Goal: Information Seeking & Learning: Learn about a topic

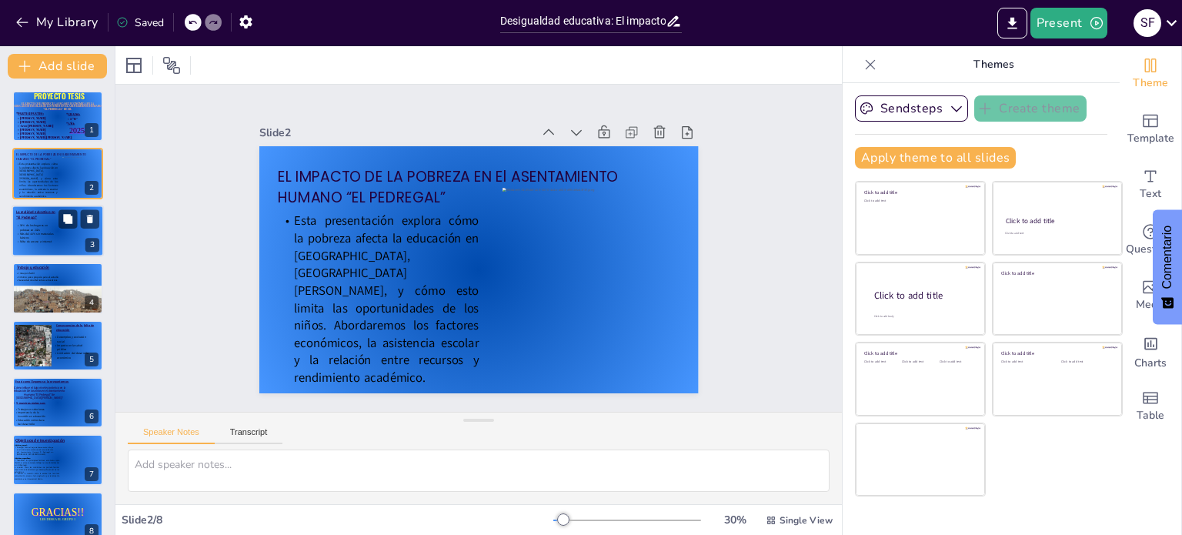
click at [34, 224] on span "30% de los hogares en pobreza en 2025" at bounding box center [34, 228] width 28 height 8
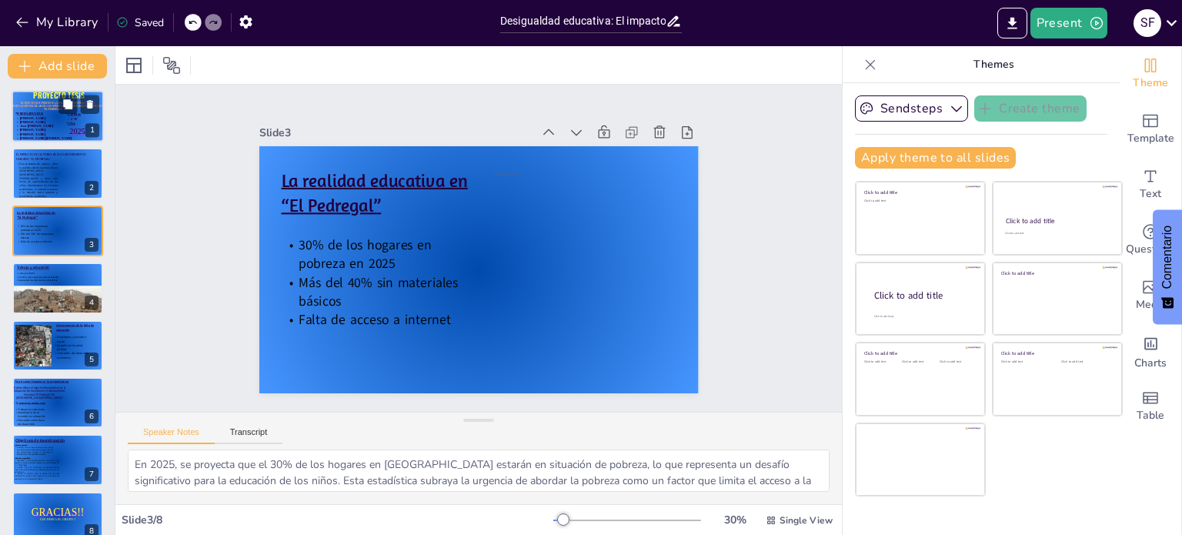
click at [23, 136] on p "[PERSON_NAME] [PERSON_NAME]" at bounding box center [47, 138] width 65 height 4
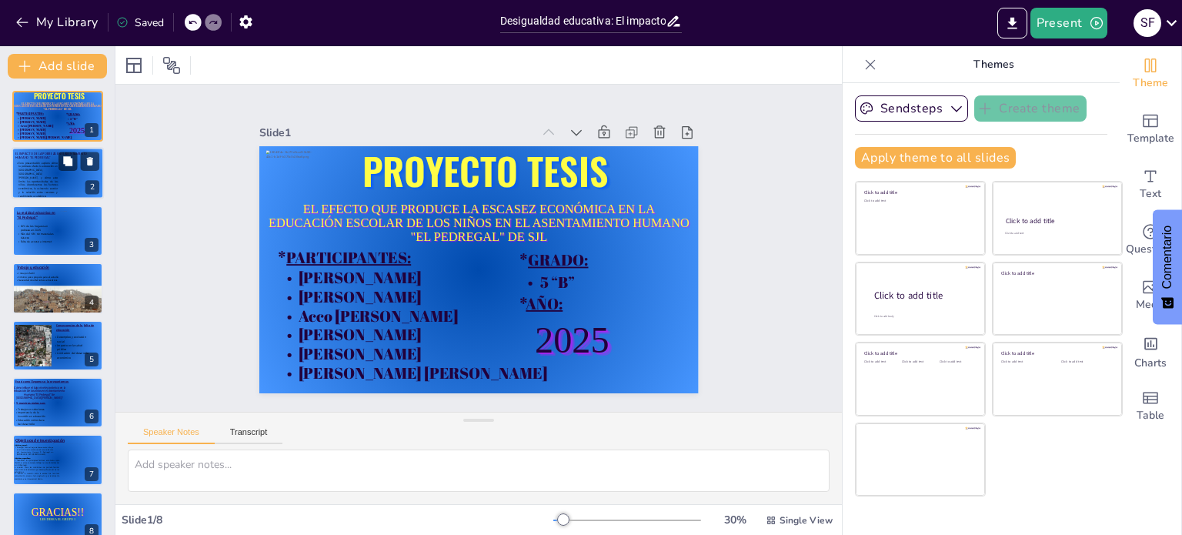
click at [40, 175] on p "Esta presentación explora cómo la pobreza afecta la educación en [GEOGRAPHIC_DA…" at bounding box center [36, 180] width 42 height 37
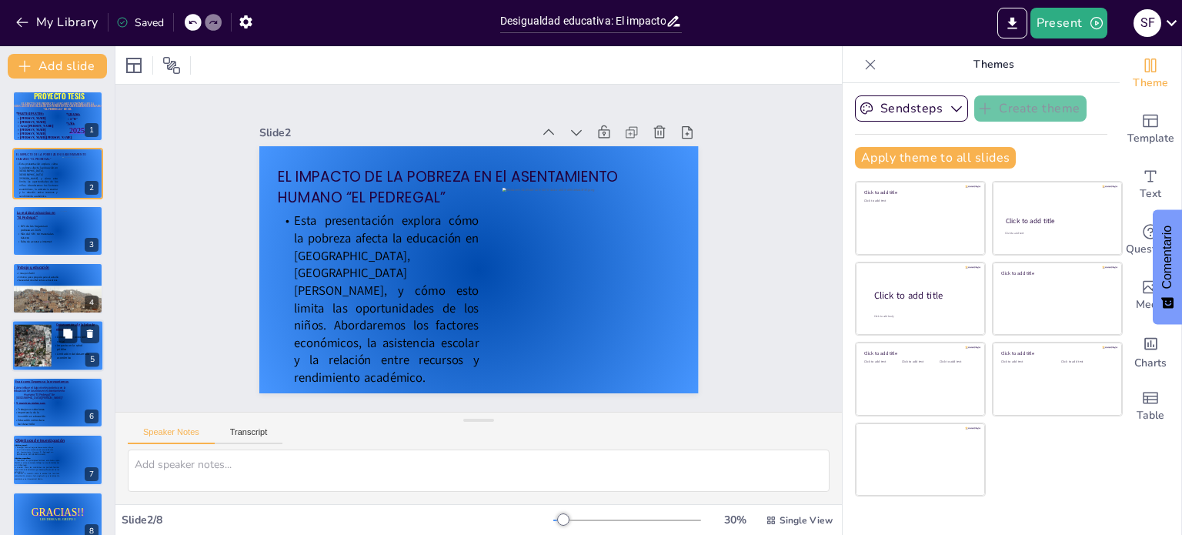
click at [49, 335] on div at bounding box center [47, 345] width 64 height 42
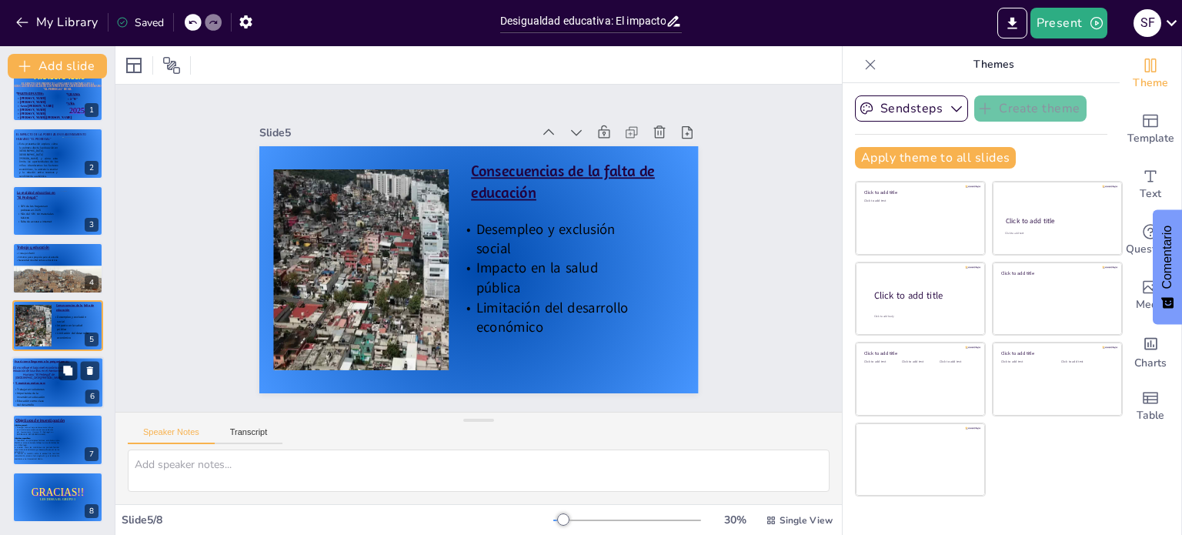
click at [56, 375] on p "¿Cómo influye el bajo nivel económico en la educación de los niños en el Asenta…" at bounding box center [39, 373] width 55 height 14
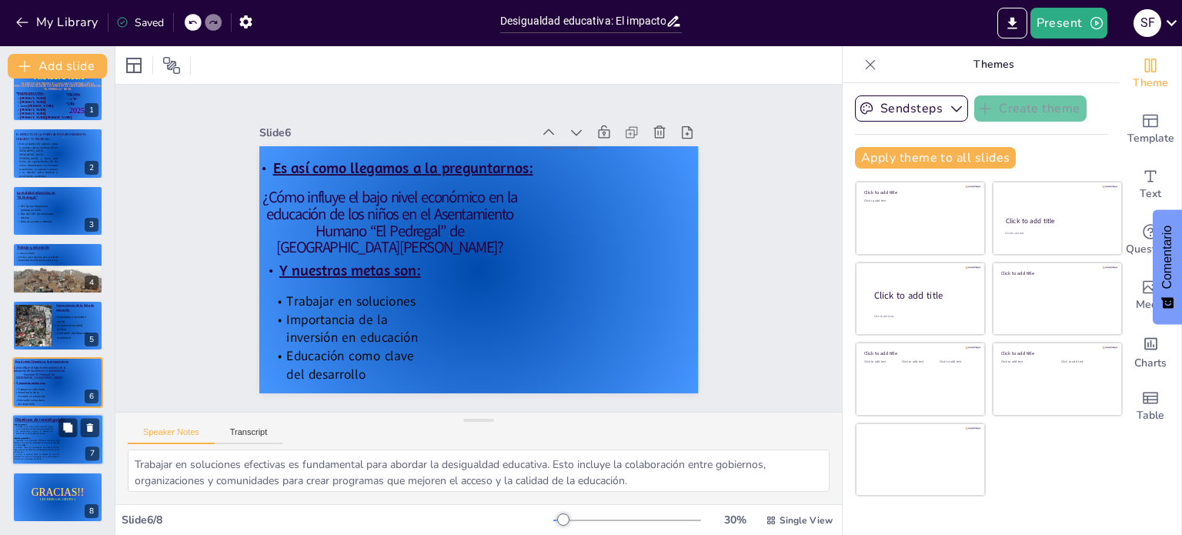
click at [45, 458] on p "3. Evaluar la relación entre la escasez de recursos (alimentación, acceso a tec…" at bounding box center [36, 456] width 45 height 7
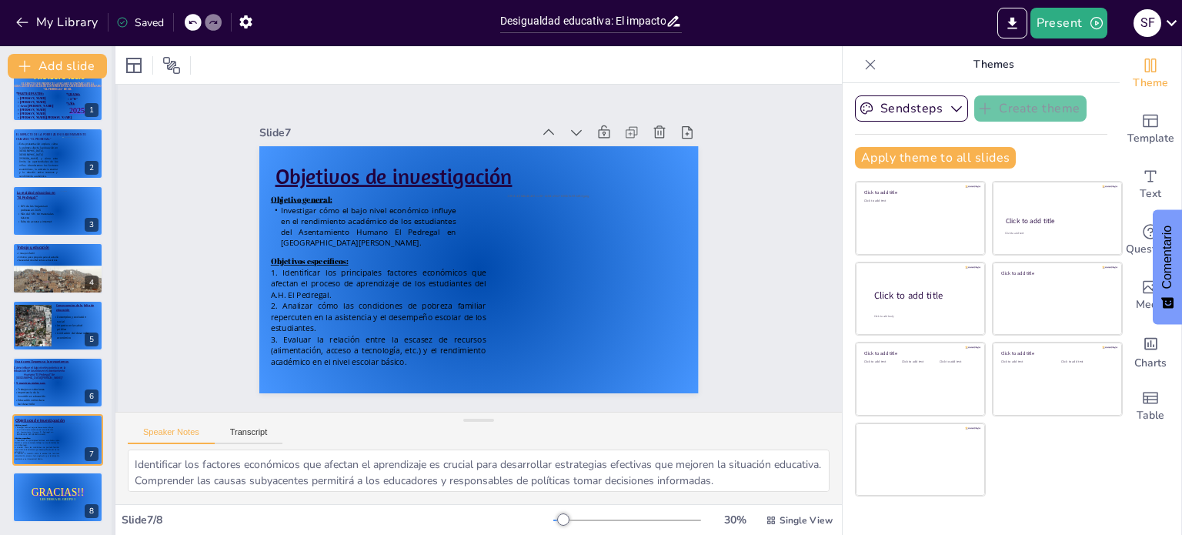
click at [112, 235] on div at bounding box center [115, 290] width 6 height 489
click at [28, 266] on div at bounding box center [63, 289] width 103 height 66
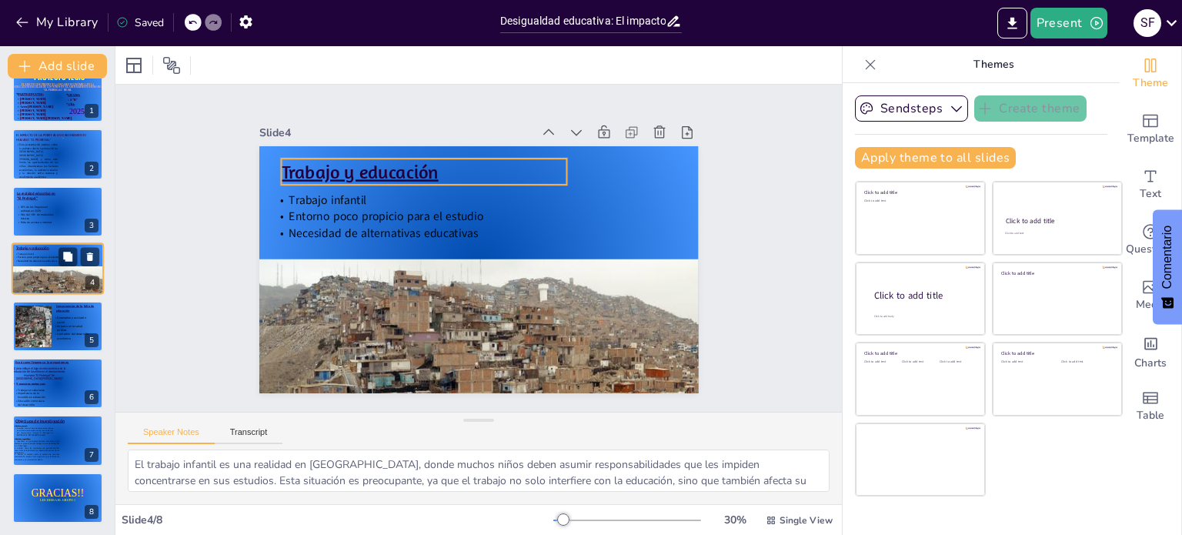
scroll to position [0, 0]
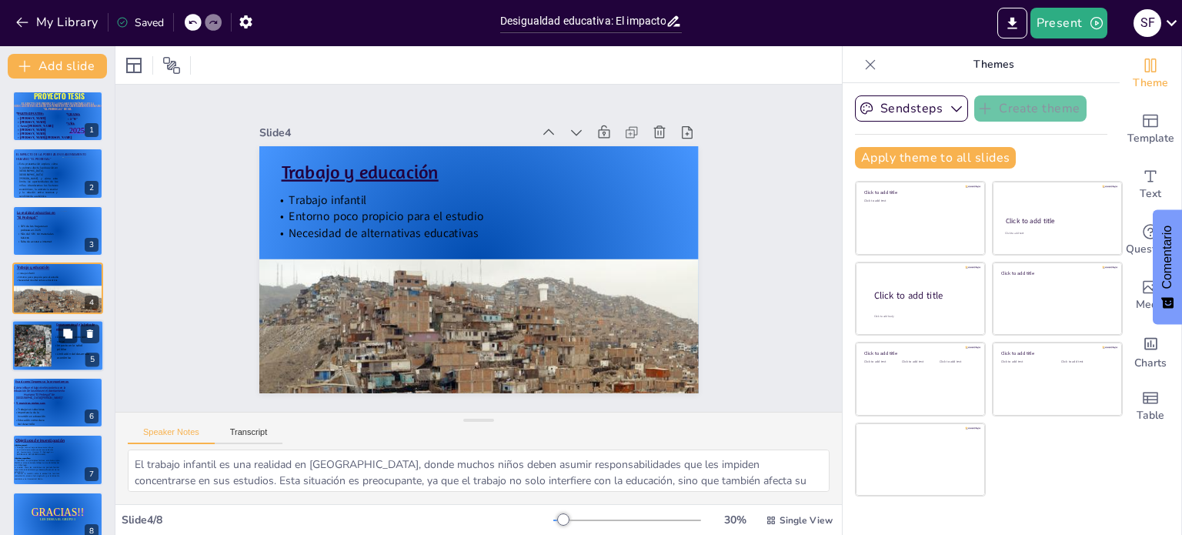
click at [37, 355] on div at bounding box center [47, 345] width 64 height 42
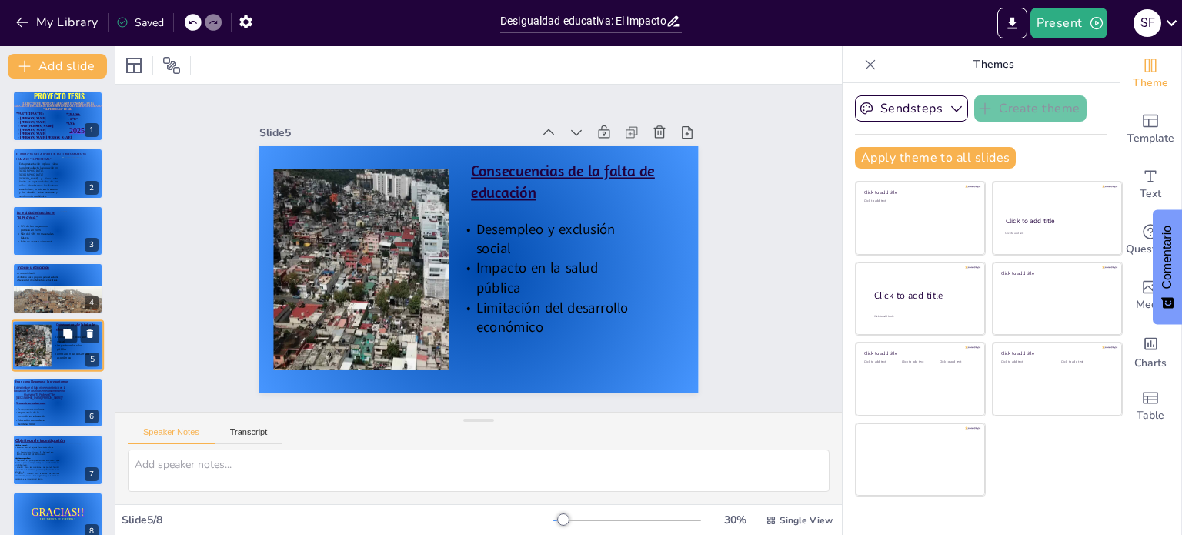
scroll to position [20, 0]
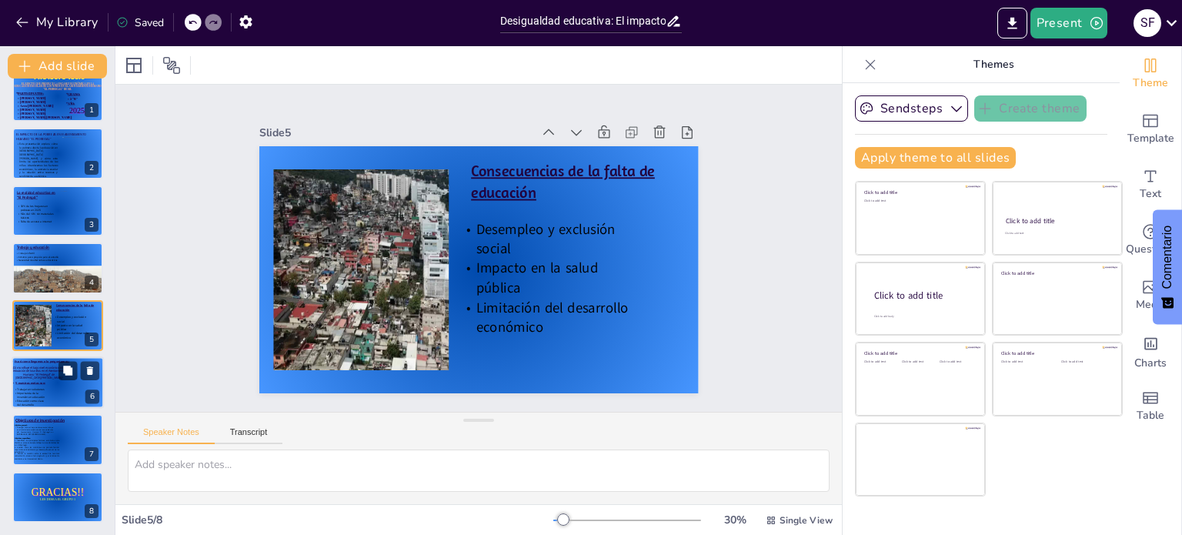
click at [40, 396] on span "Importancia de la inversión en educación" at bounding box center [31, 395] width 28 height 8
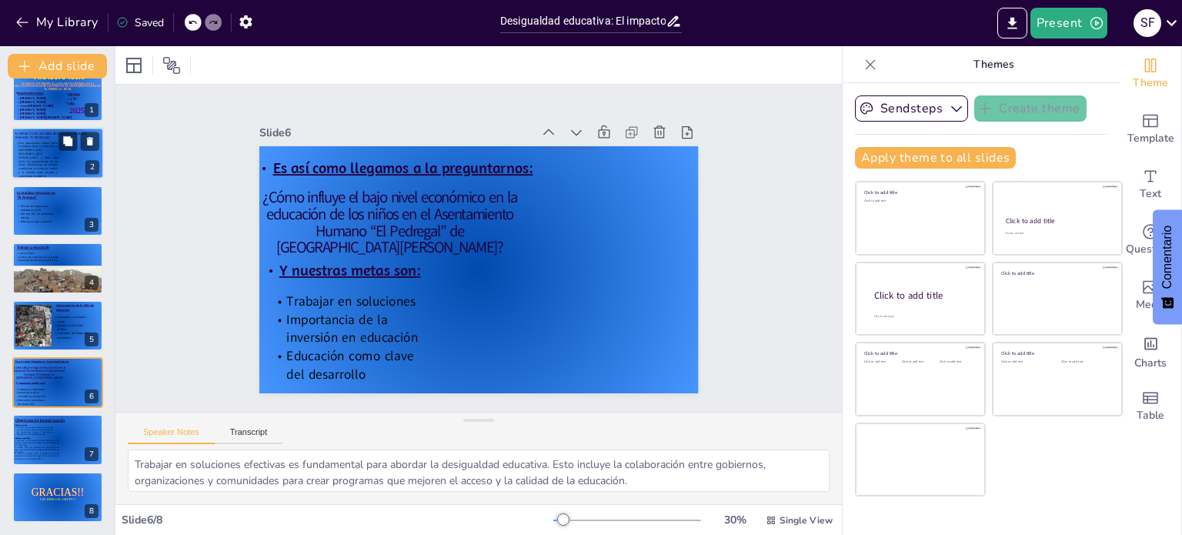
click at [23, 154] on p "Esta presentación explora cómo la pobreza afecta la educación en [GEOGRAPHIC_DA…" at bounding box center [36, 160] width 42 height 37
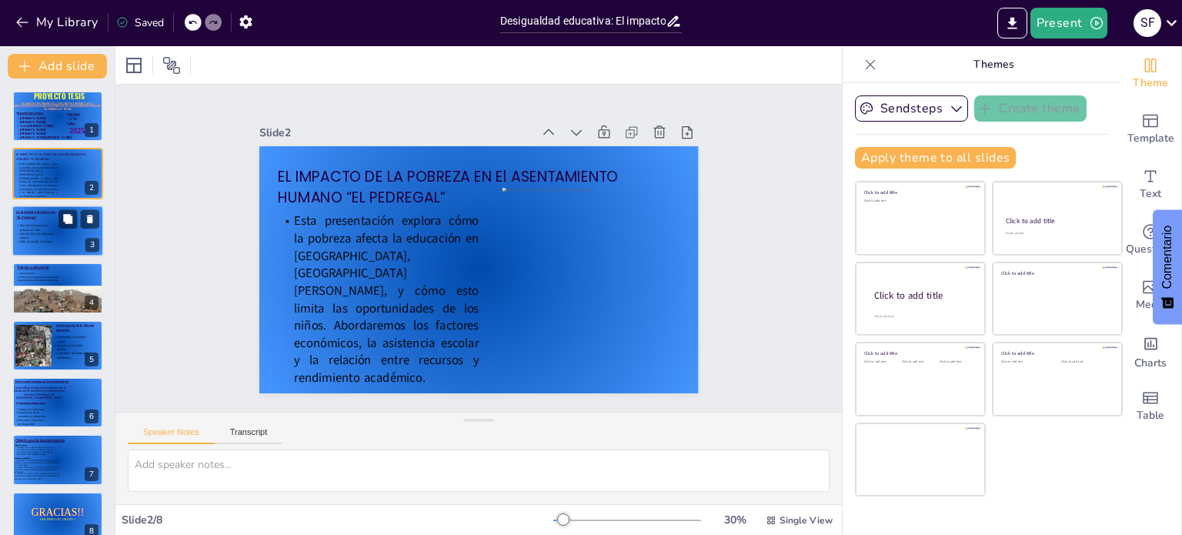
click at [25, 239] on span "Falta de acceso a internet" at bounding box center [36, 241] width 32 height 4
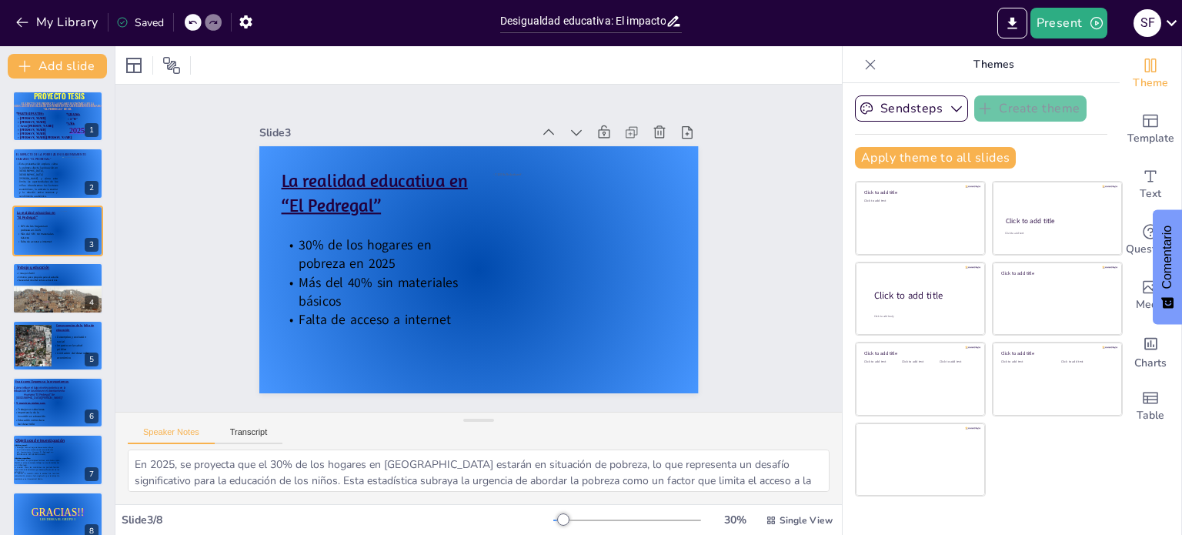
scroll to position [19, 0]
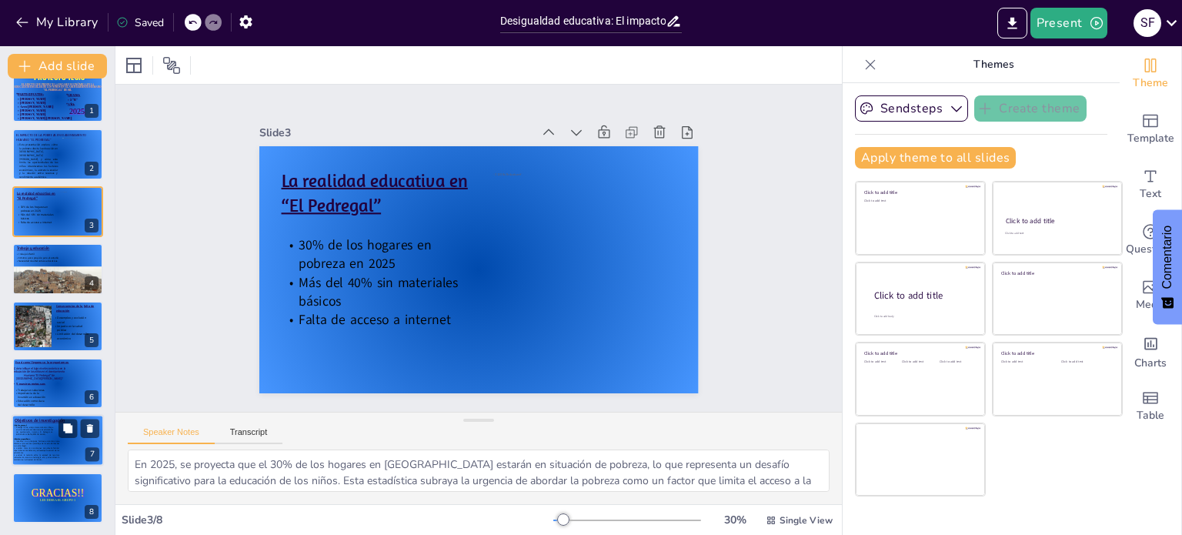
click at [65, 415] on div "Objetivos de investigación" at bounding box center [41, 421] width 52 height 12
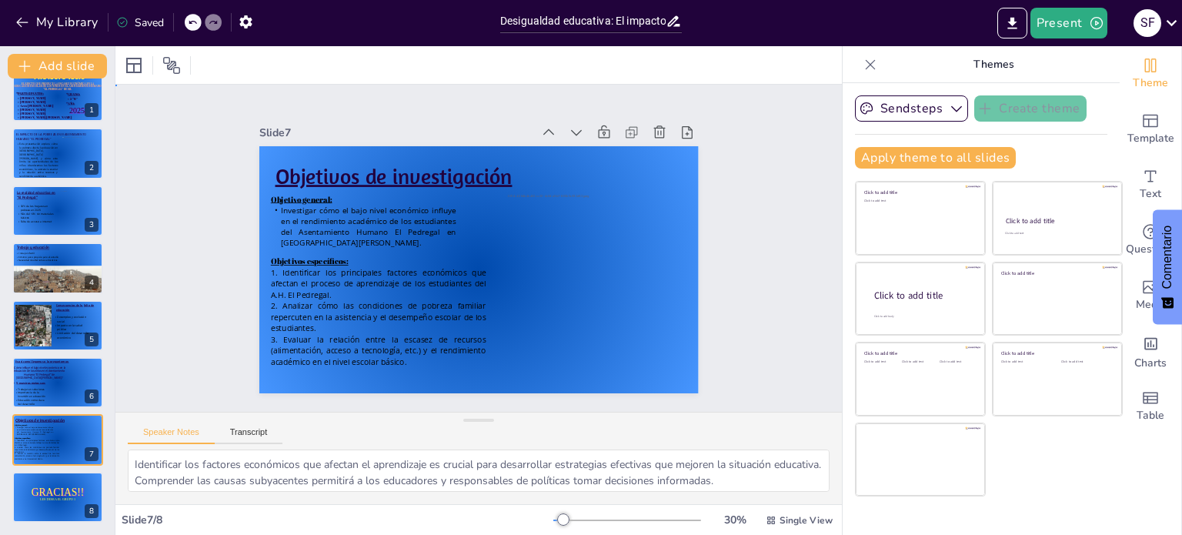
click at [139, 313] on div "Slide 1 EL EFECTO QUE PRODUCE LA ESCASEZ ECONÓMICA EN LA EDUCACIÓN ESCOLAR DE L…" at bounding box center [478, 248] width 727 height 327
click at [45, 272] on div at bounding box center [63, 289] width 103 height 66
